Goal: Task Accomplishment & Management: Complete application form

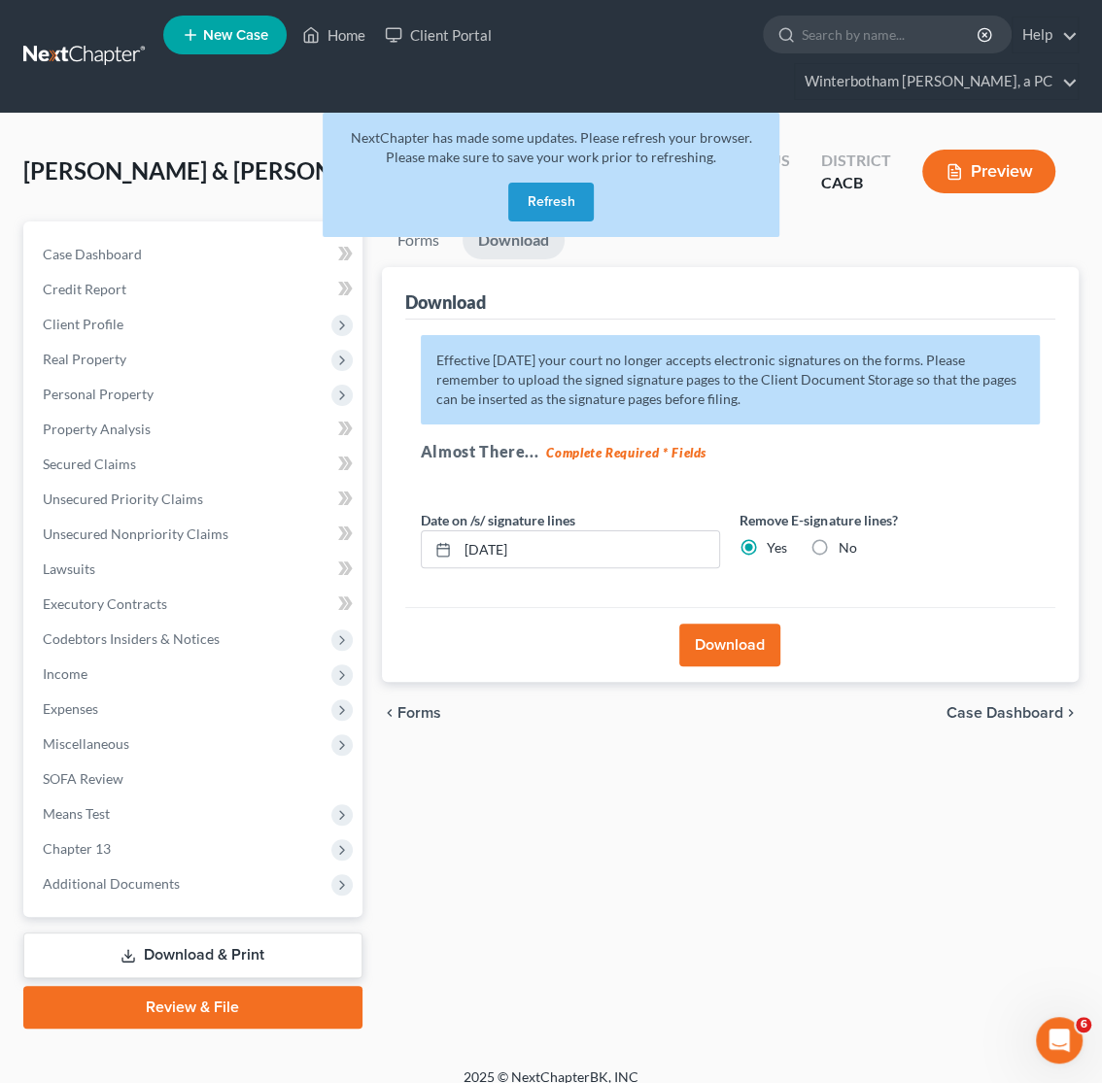
click at [77, 63] on link at bounding box center [85, 56] width 124 height 35
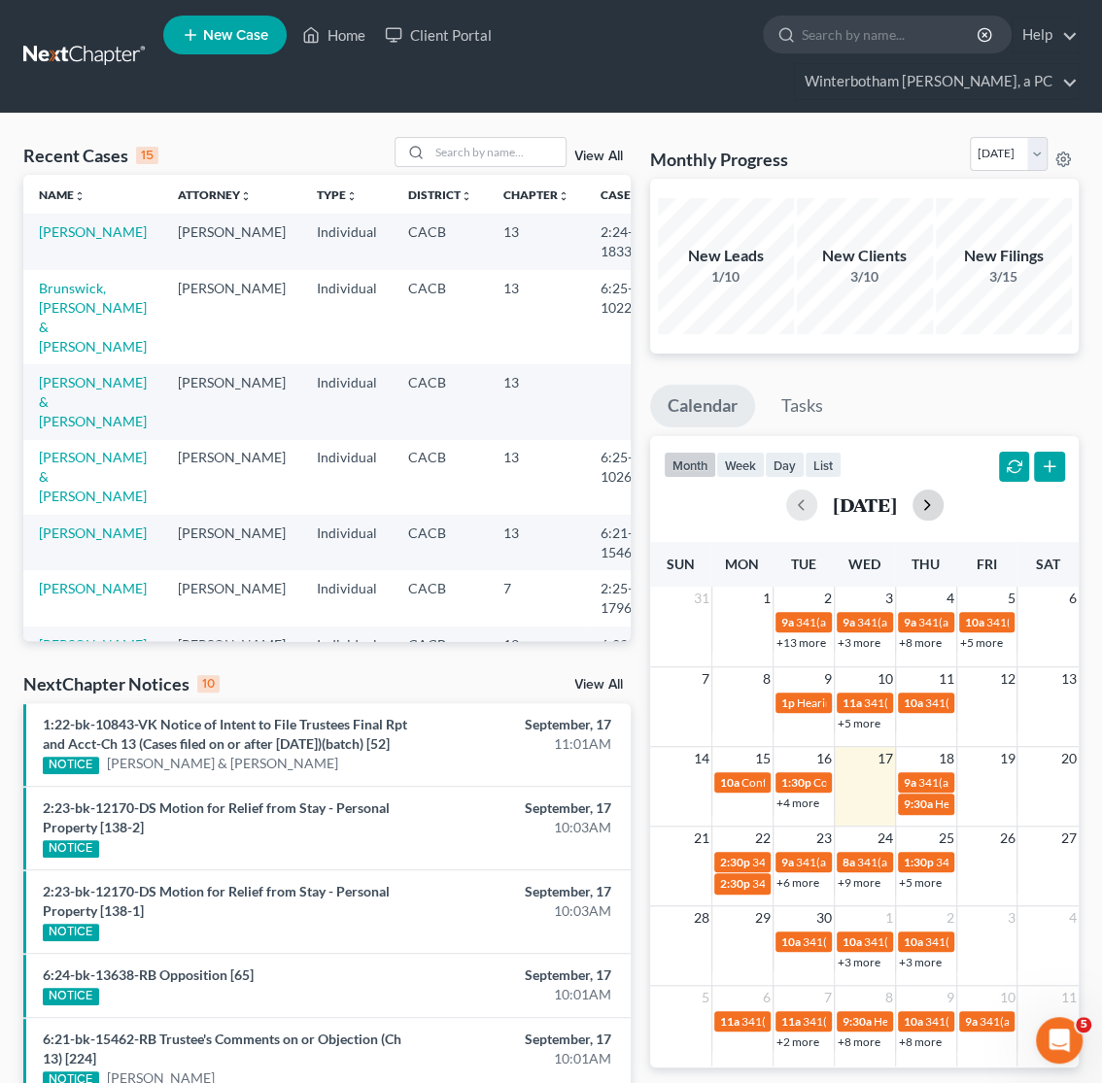
click at [943, 510] on button "button" at bounding box center [927, 505] width 31 height 31
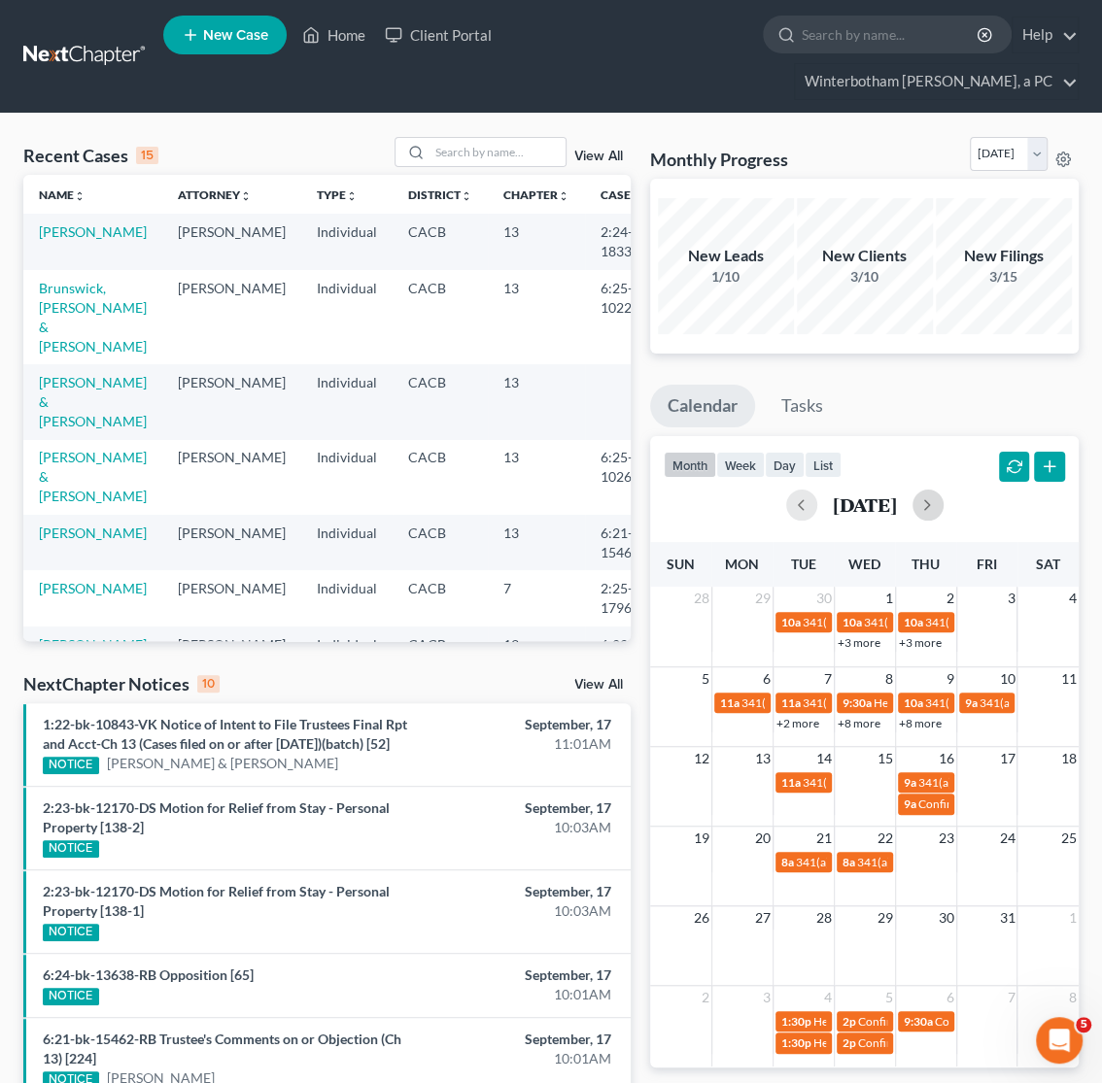
click at [996, 634] on td at bounding box center [986, 631] width 61 height 42
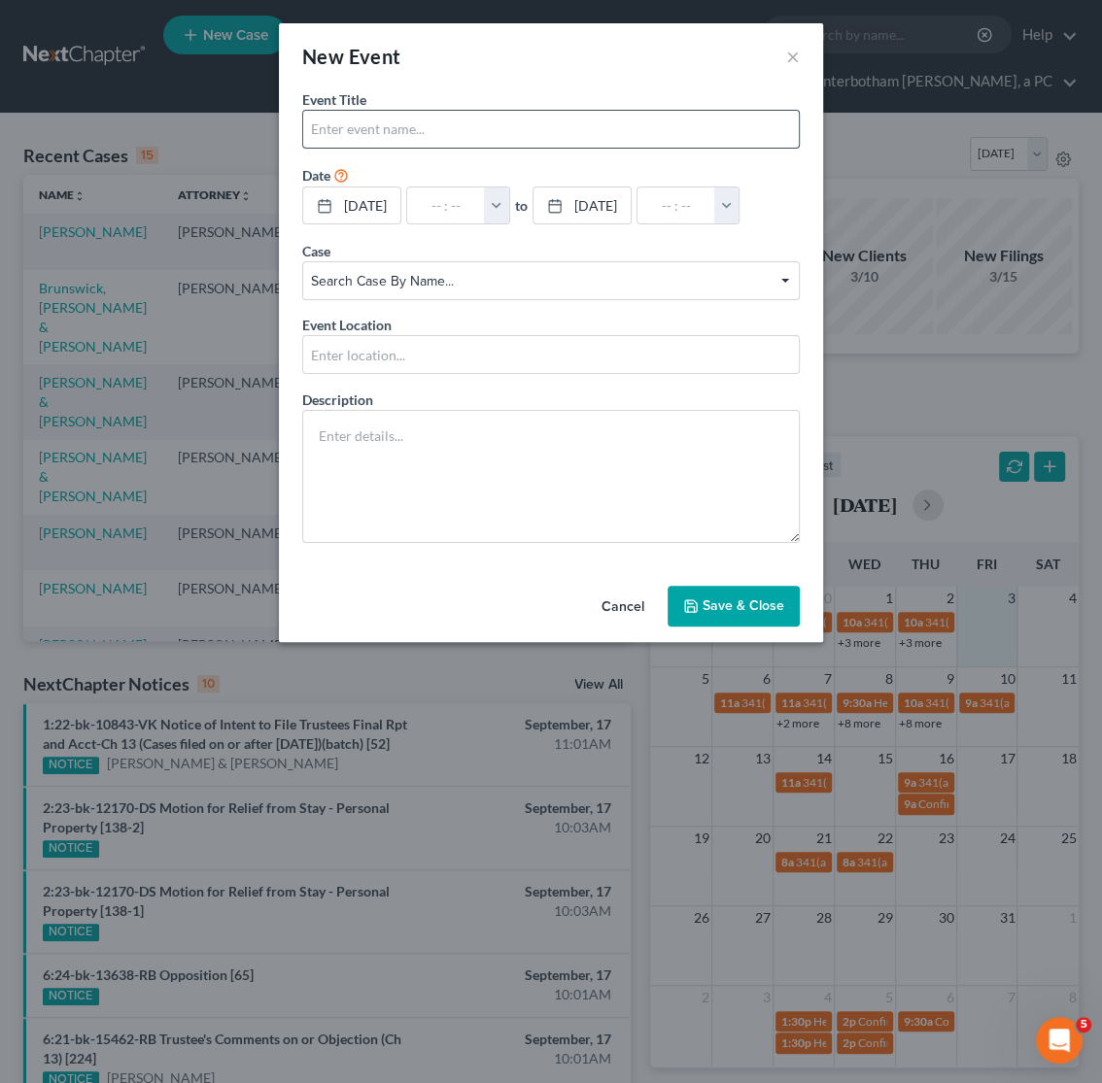
click at [372, 132] on input "text" at bounding box center [550, 129] width 495 height 37
type input "[PERSON_NAME] 341(a) [GEOGRAPHIC_DATA]"
click at [485, 218] on input "text" at bounding box center [446, 205] width 78 height 37
click at [509, 210] on button "button" at bounding box center [496, 205] width 25 height 37
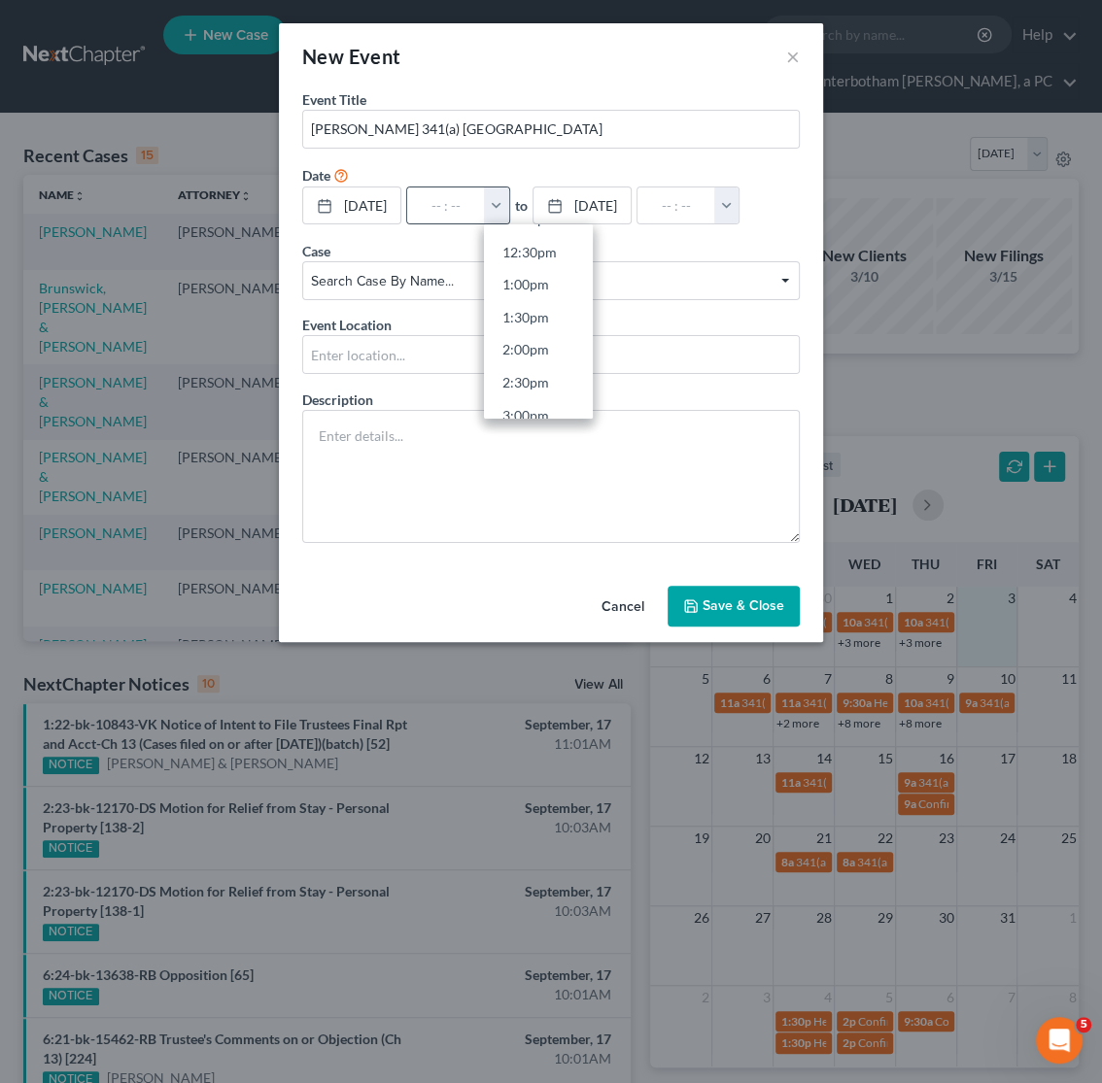
scroll to position [816, 0]
click at [563, 379] on link "2:30pm" at bounding box center [538, 378] width 109 height 33
type input "2:30pm"
type input "03:30pm"
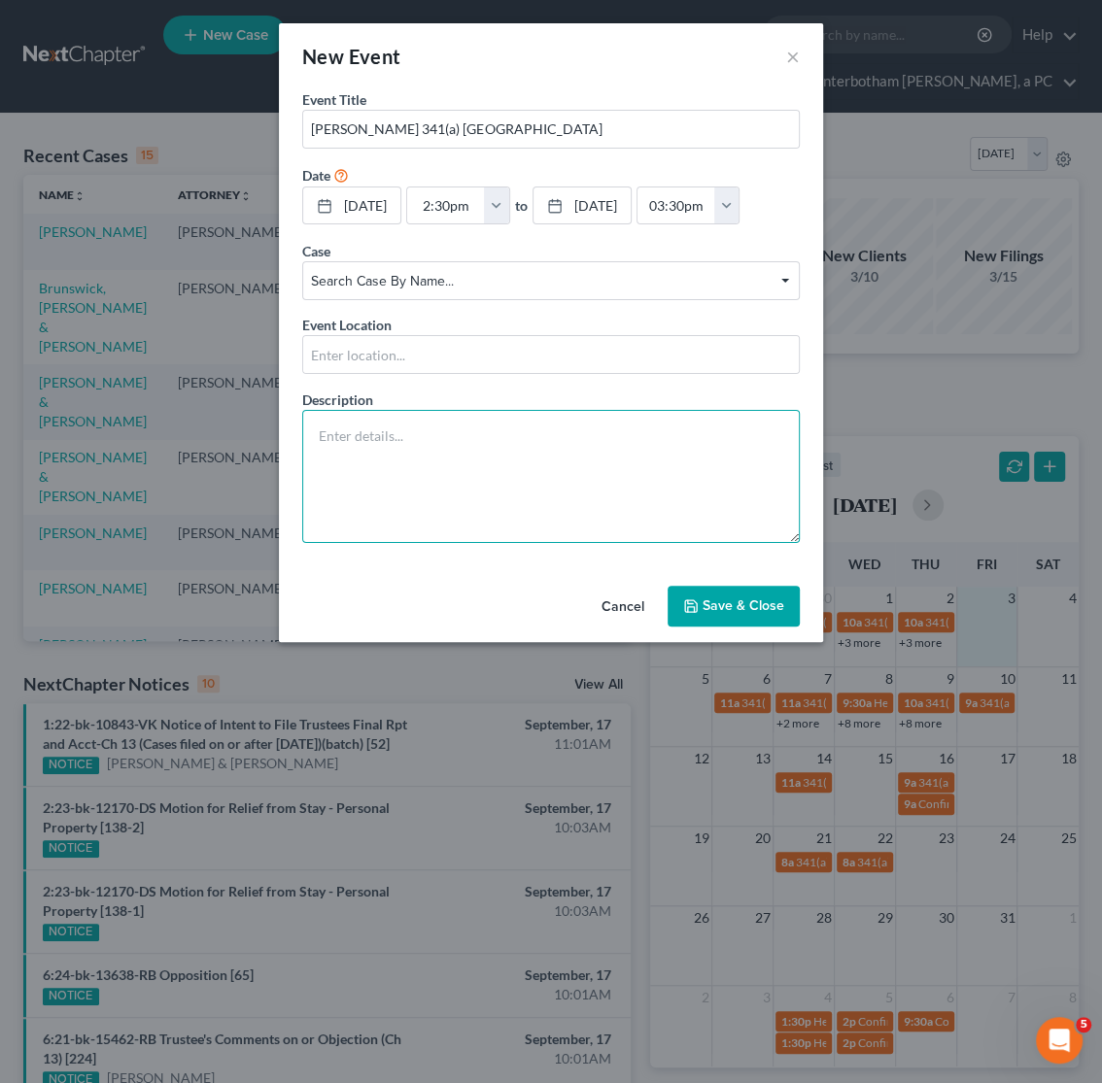
click at [561, 453] on textarea at bounding box center [550, 476] width 497 height 133
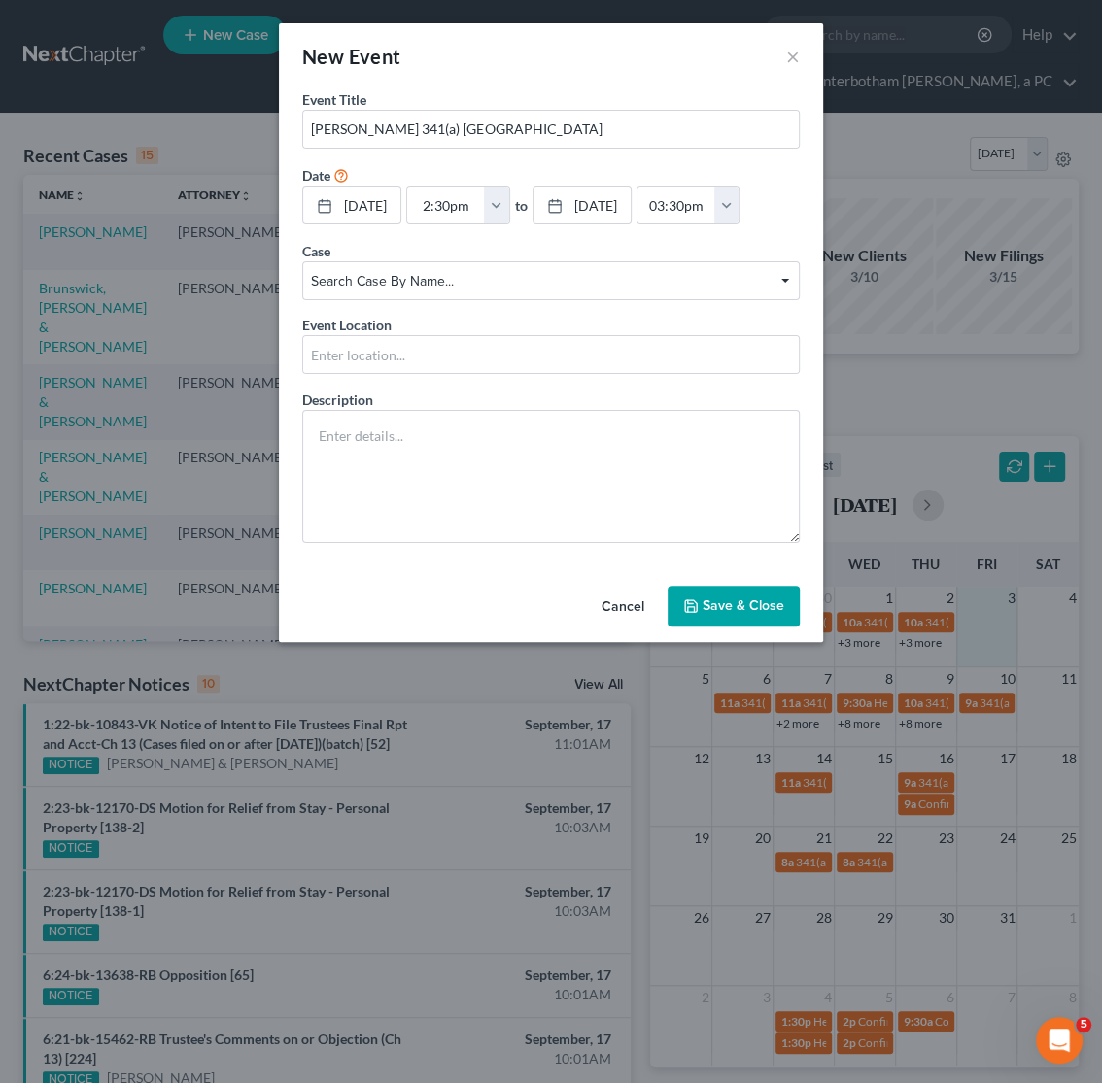
click at [770, 621] on button "Save & Close" at bounding box center [733, 606] width 132 height 41
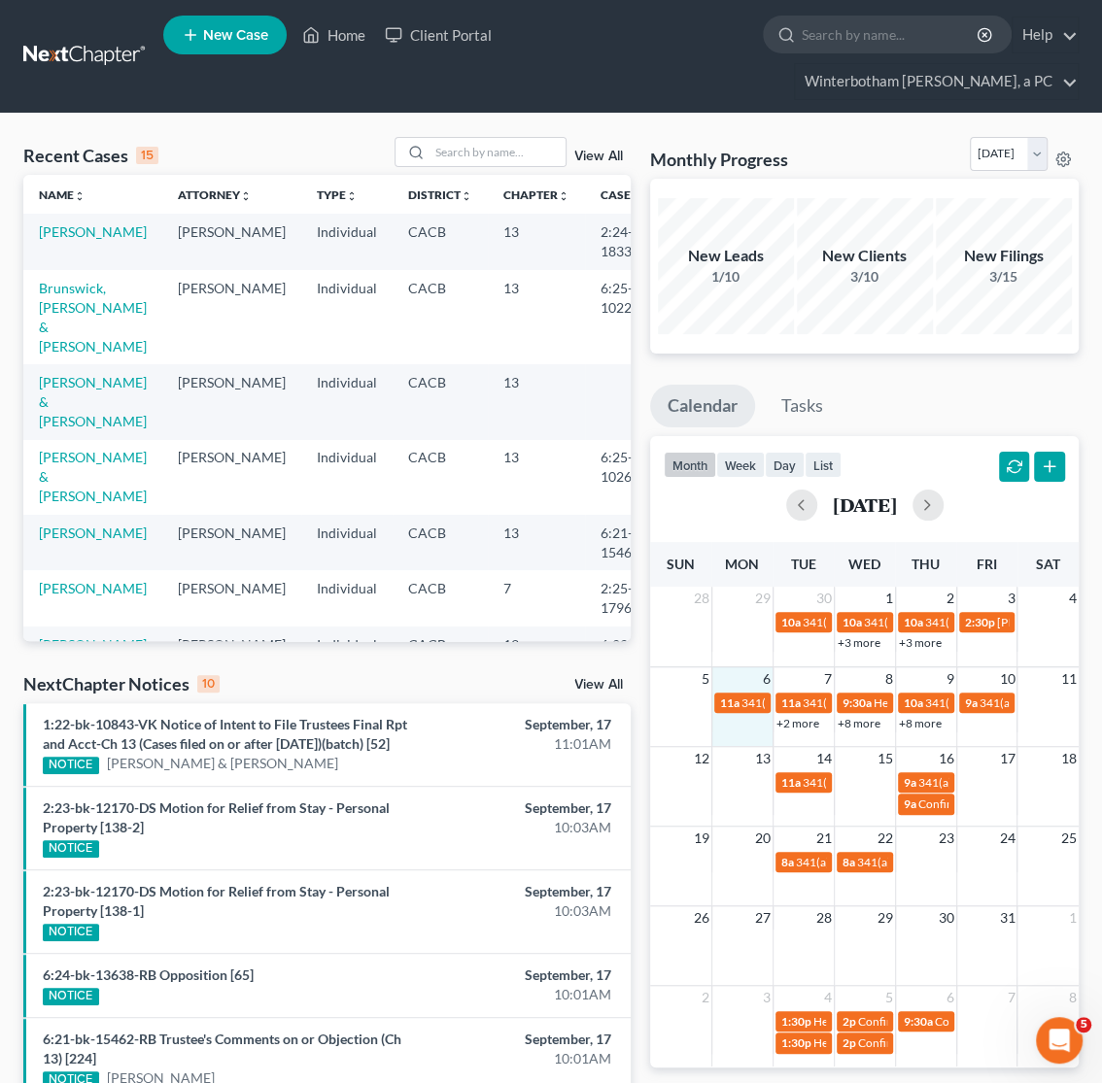
click at [737, 725] on td "11a 341(a) meeting for [PERSON_NAME]" at bounding box center [741, 712] width 61 height 42
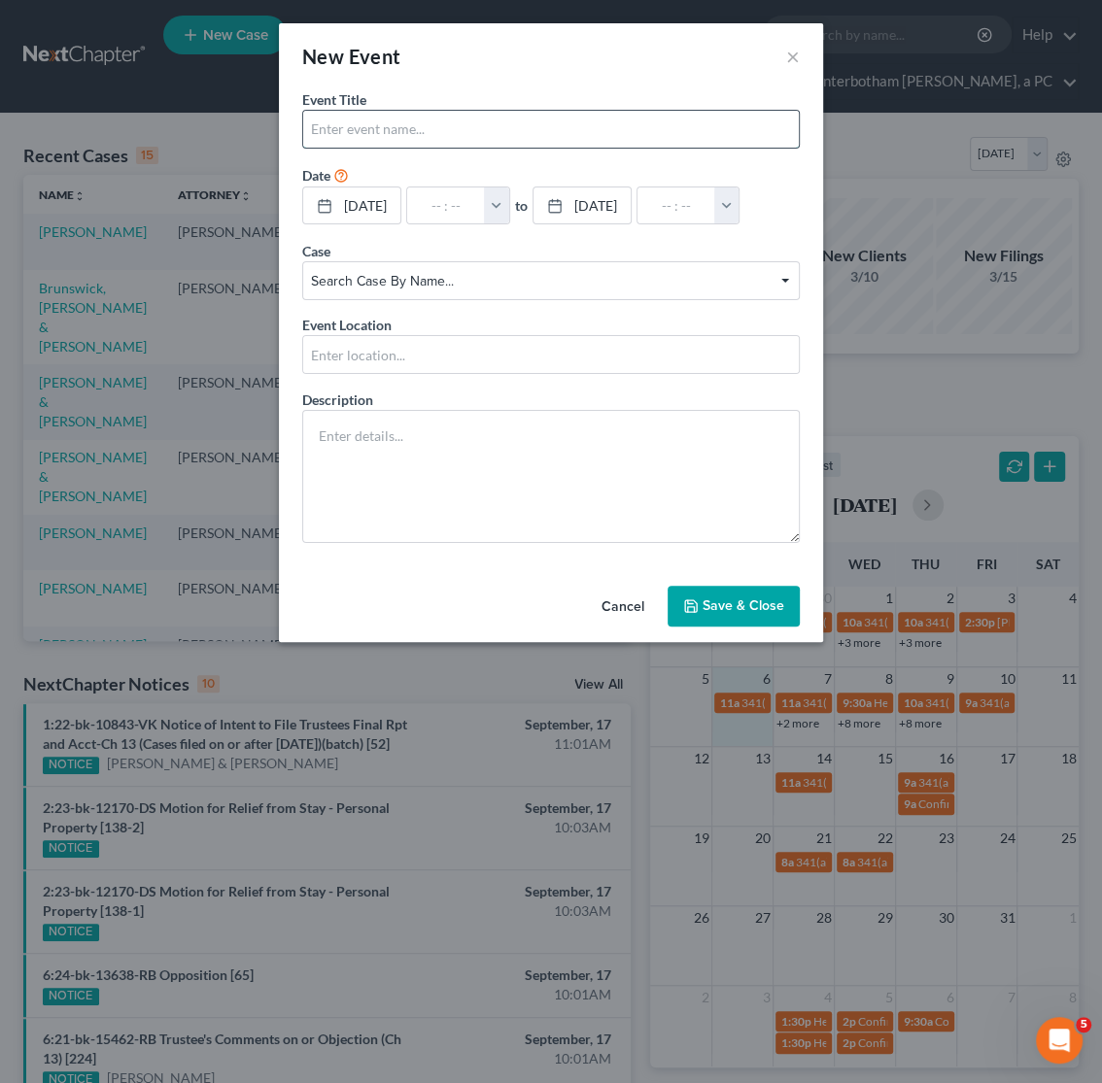
click at [358, 142] on input "text" at bounding box center [550, 129] width 495 height 37
type input "U"
type input "[PERSON_NAME] 341(a) [GEOGRAPHIC_DATA]"
click at [451, 198] on input "text" at bounding box center [446, 205] width 78 height 37
click at [509, 204] on button "button" at bounding box center [496, 205] width 25 height 37
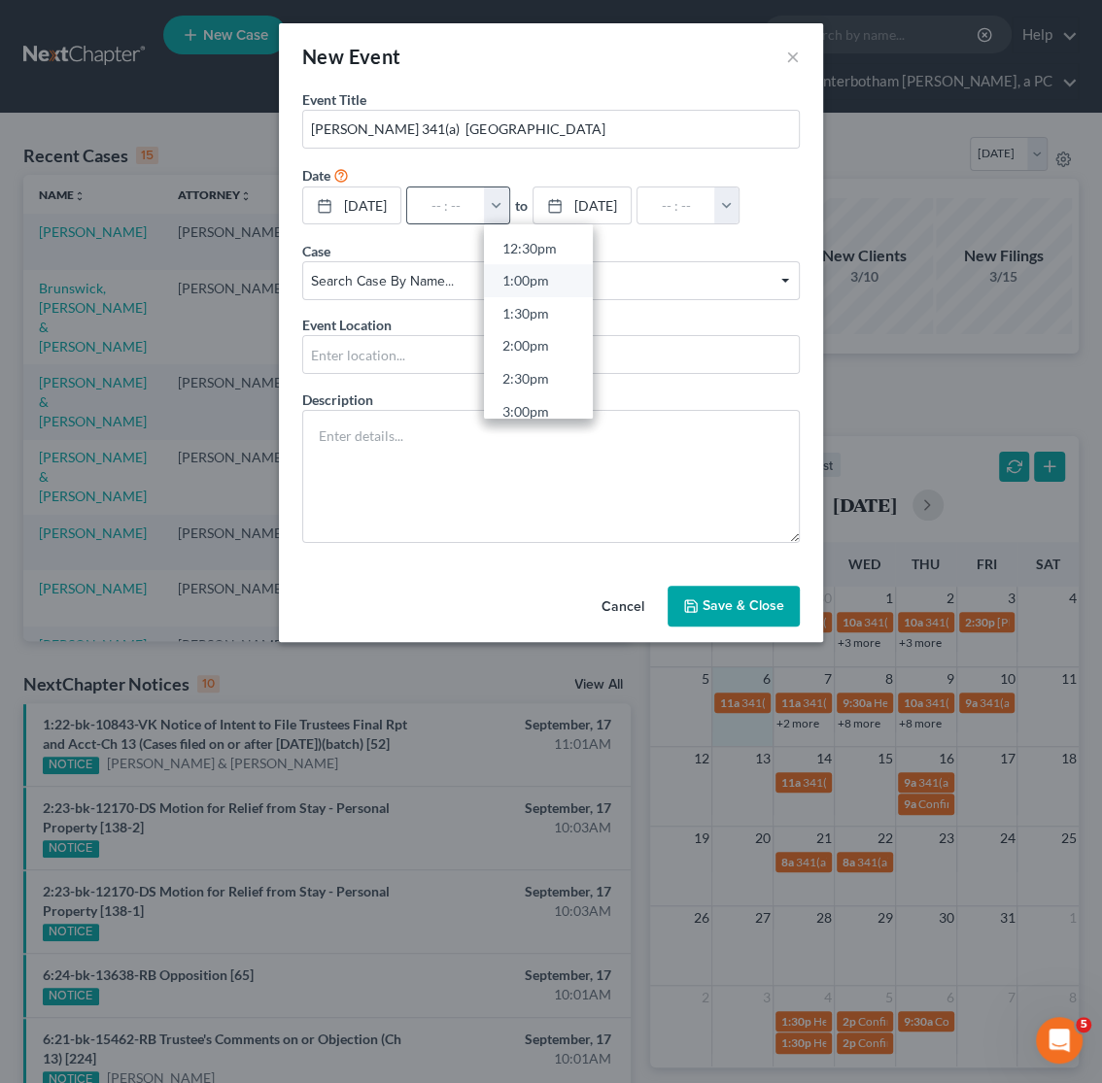
click at [554, 282] on link "1:00pm" at bounding box center [538, 280] width 109 height 33
type input "1:00pm"
type input "02:00pm"
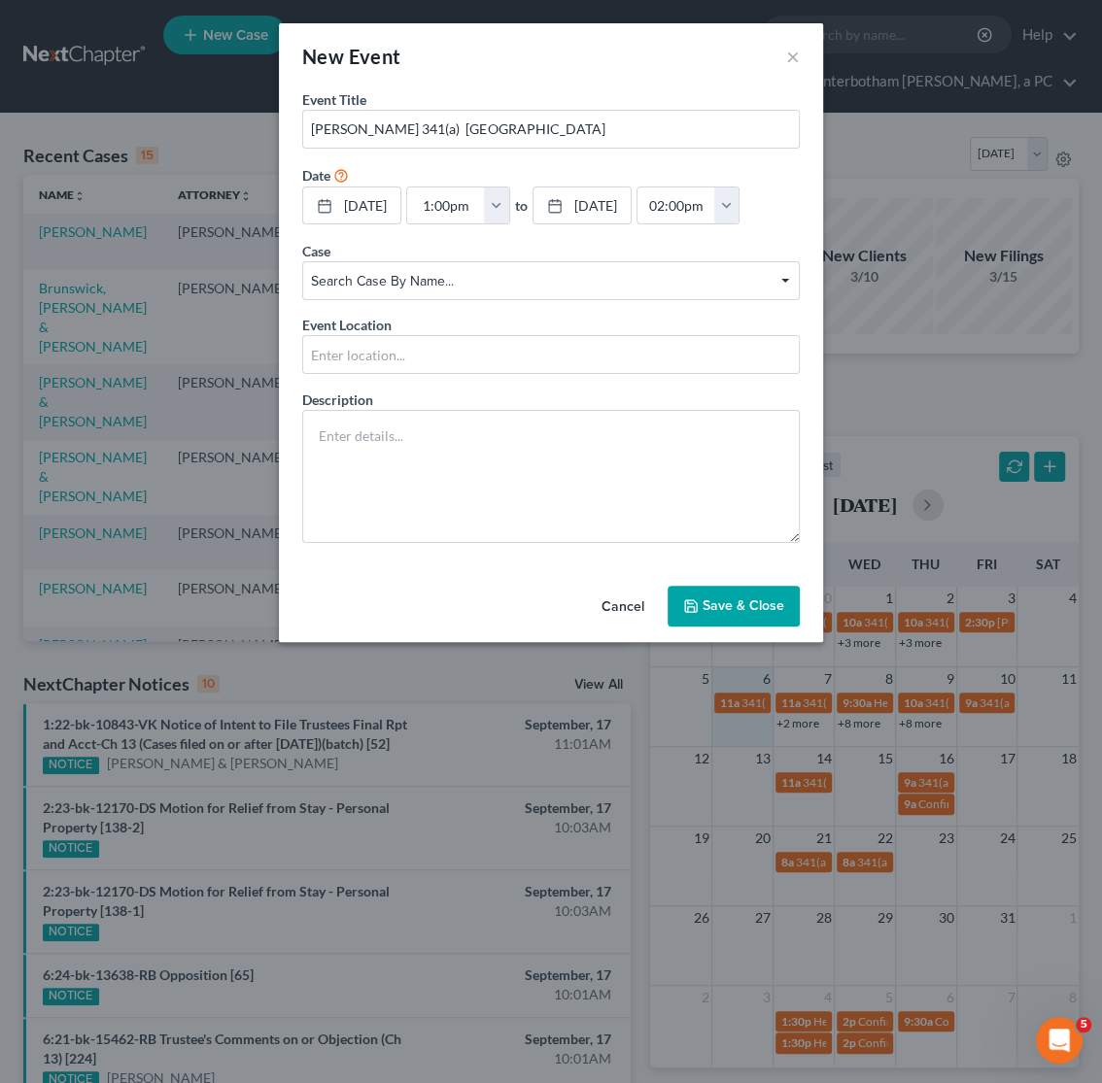
click at [759, 601] on button "Save & Close" at bounding box center [733, 606] width 132 height 41
